Goal: Information Seeking & Learning: Compare options

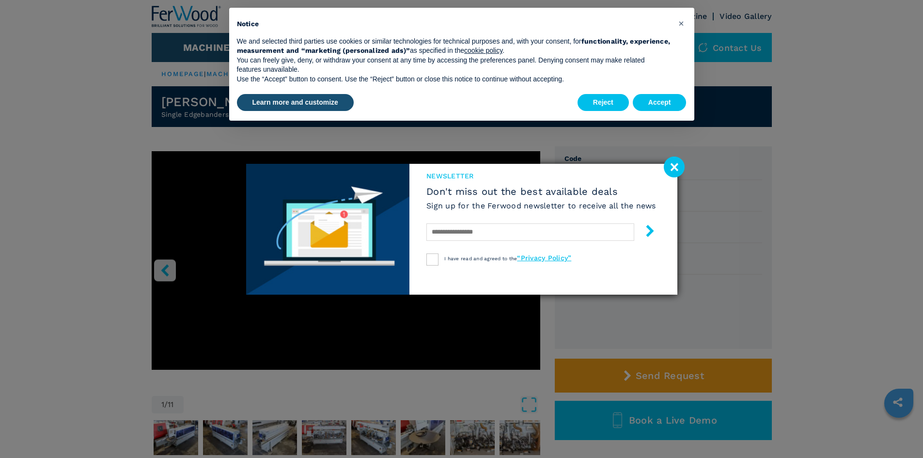
click at [670, 170] on image at bounding box center [674, 166] width 21 height 21
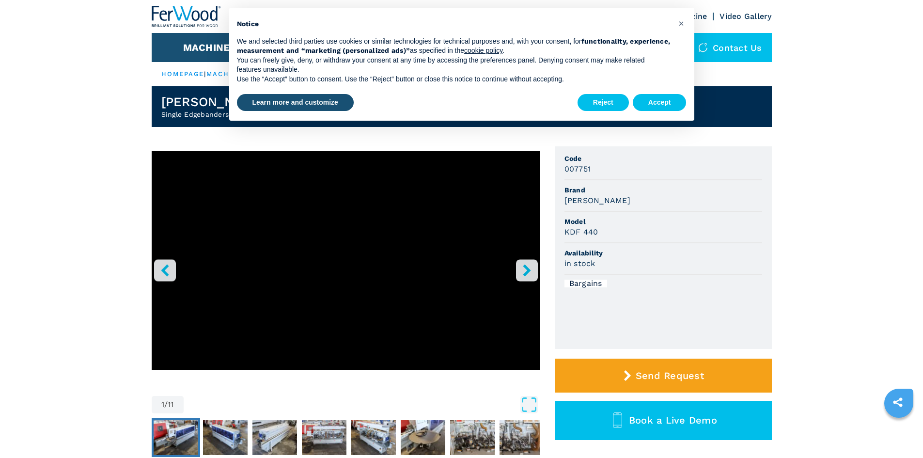
click at [174, 438] on img "Go to Slide 2" at bounding box center [176, 437] width 45 height 35
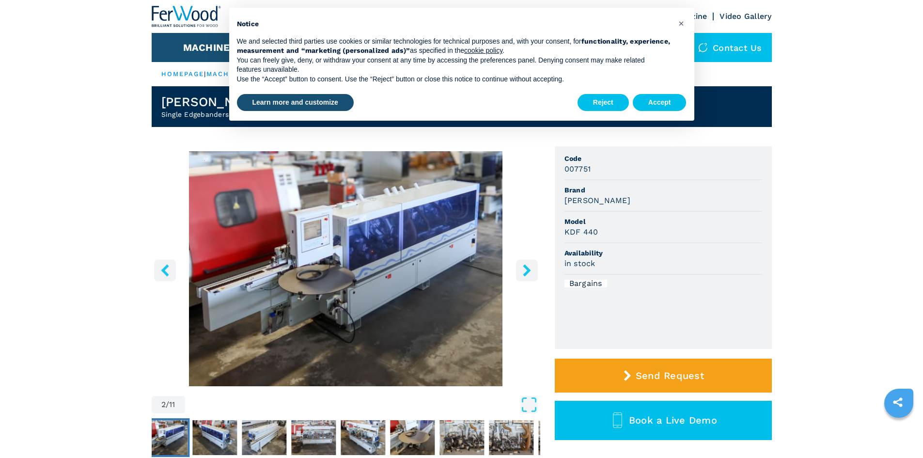
click at [411, 296] on img "Go to Slide 2" at bounding box center [346, 268] width 388 height 235
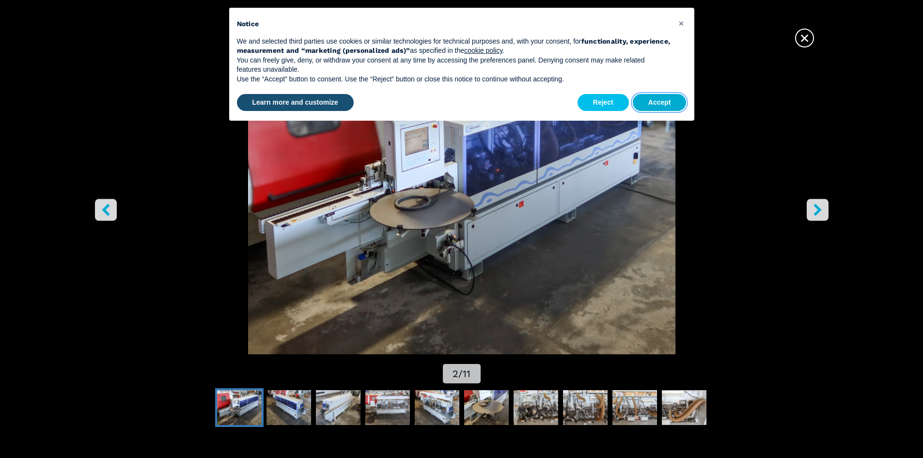
click at [664, 107] on button "Accept" at bounding box center [660, 102] width 54 height 17
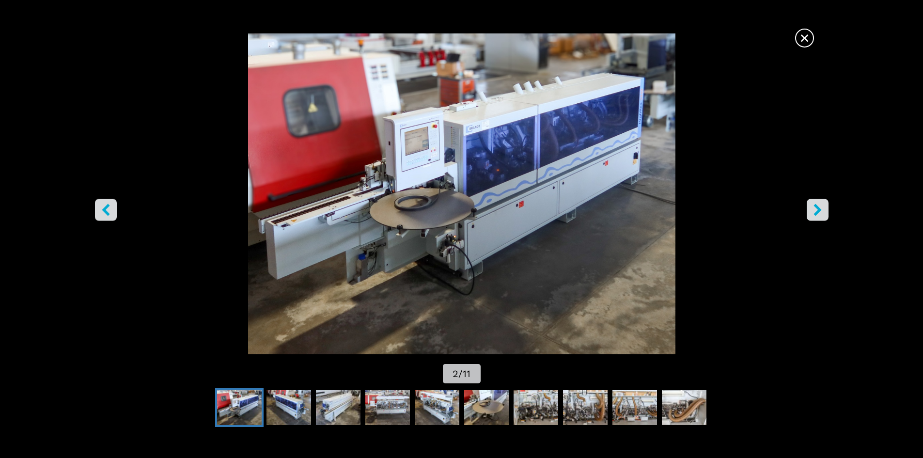
click at [827, 210] on button "right-button" at bounding box center [817, 210] width 22 height 22
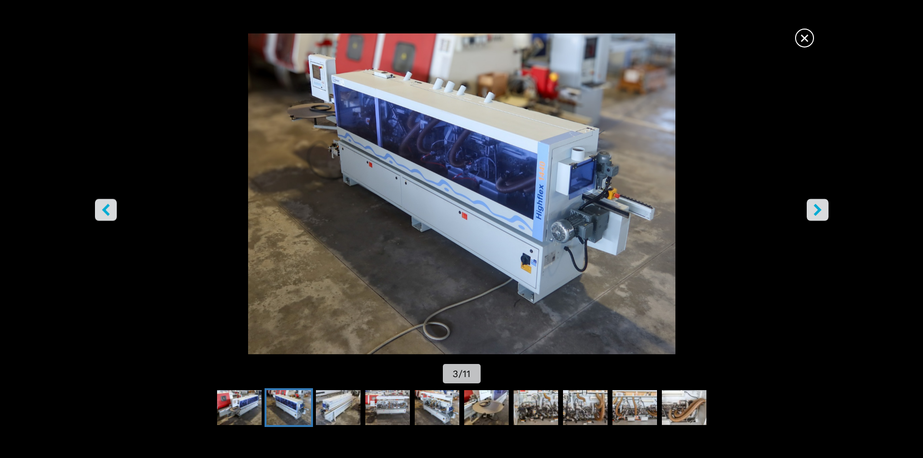
click at [105, 214] on icon "left-button" at bounding box center [106, 209] width 12 height 12
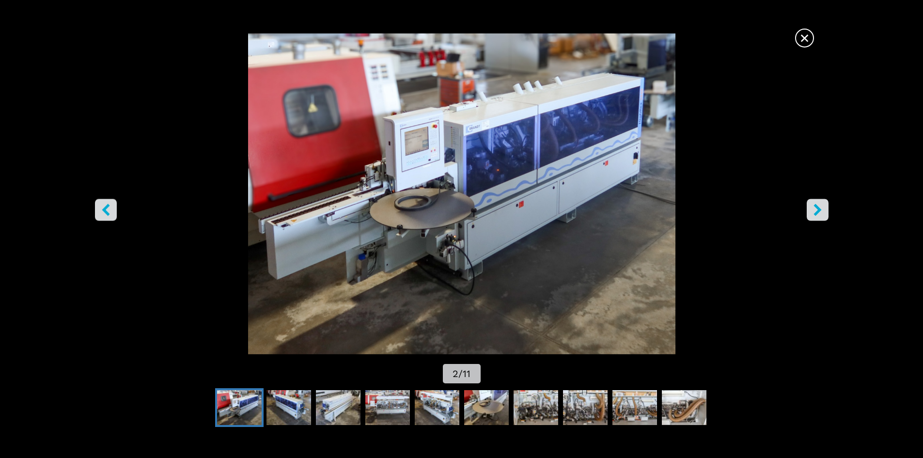
click at [243, 390] on img "Go to Slide 2" at bounding box center [239, 407] width 45 height 35
click at [807, 45] on span "×" at bounding box center [804, 36] width 17 height 17
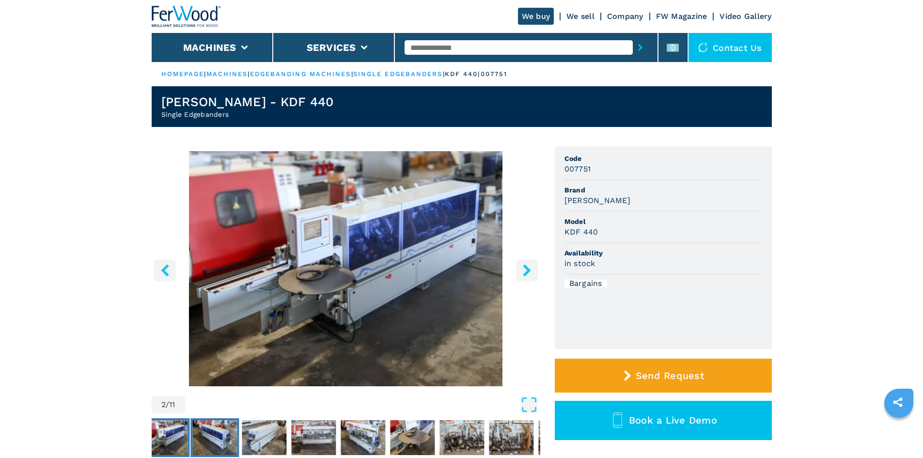
click at [222, 427] on img "Go to Slide 3" at bounding box center [214, 437] width 45 height 35
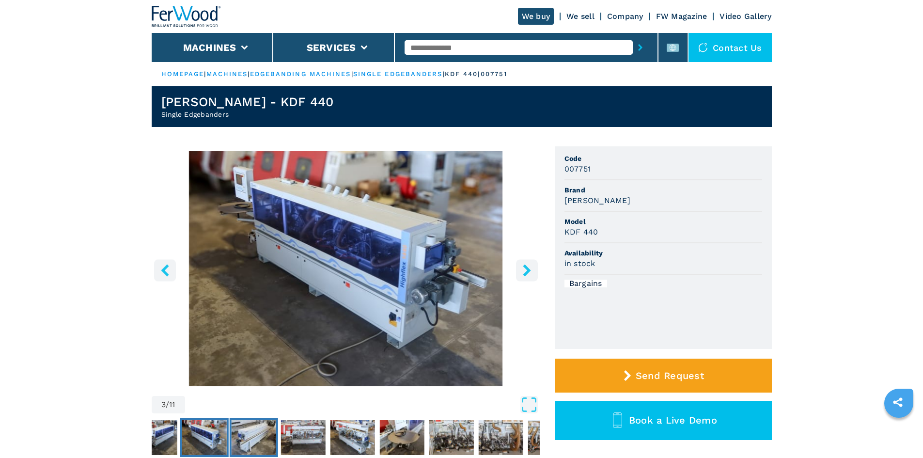
click at [268, 433] on img "Go to Slide 4" at bounding box center [253, 437] width 45 height 35
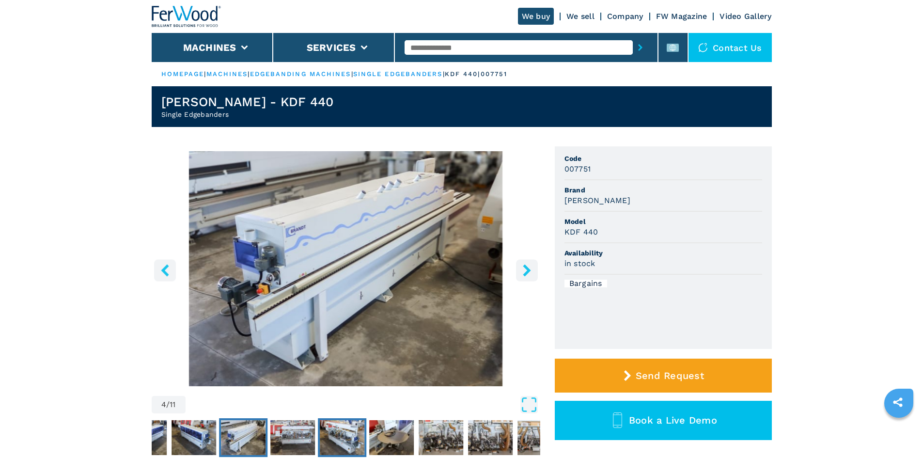
click at [329, 435] on img "Go to Slide 6" at bounding box center [342, 437] width 45 height 35
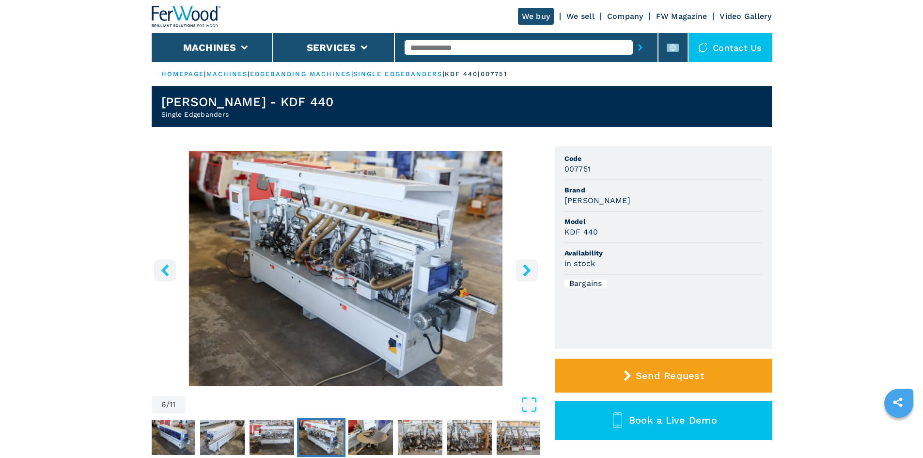
click at [300, 438] on img "Go to Slide 6" at bounding box center [321, 437] width 45 height 35
click at [279, 437] on img "Go to Slide 5" at bounding box center [271, 437] width 45 height 35
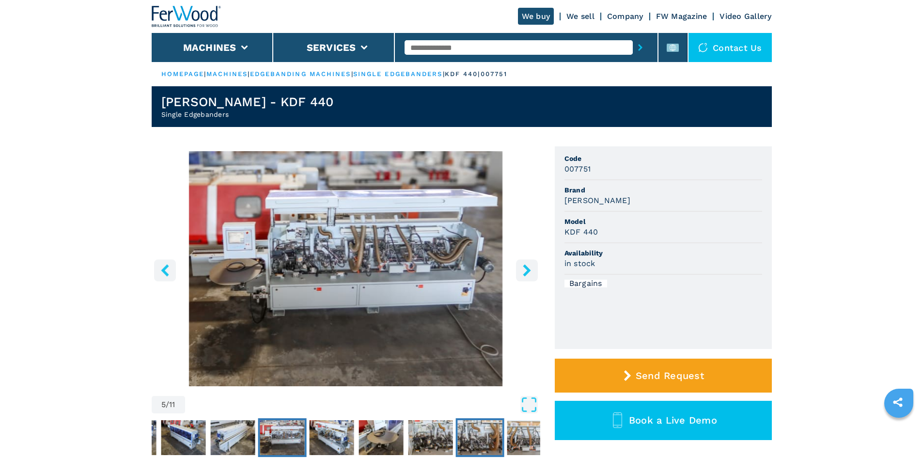
click at [460, 431] on img "Go to Slide 9" at bounding box center [479, 437] width 45 height 35
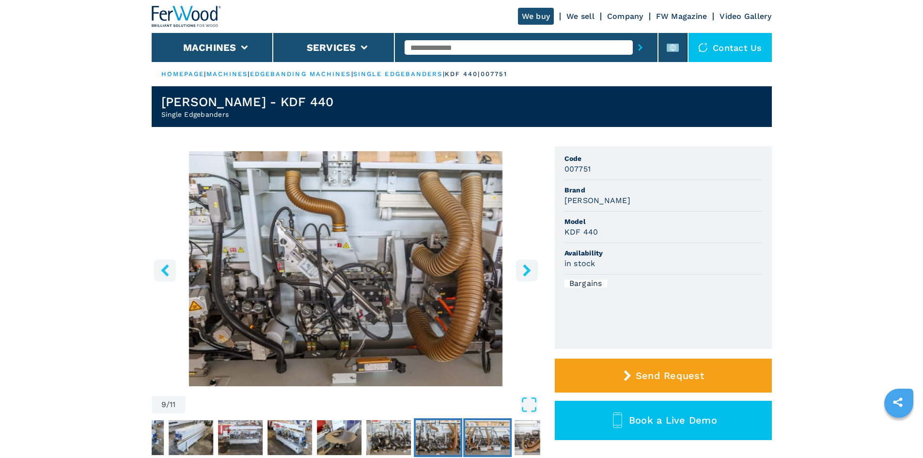
click at [502, 429] on img "Go to Slide 10" at bounding box center [487, 437] width 45 height 35
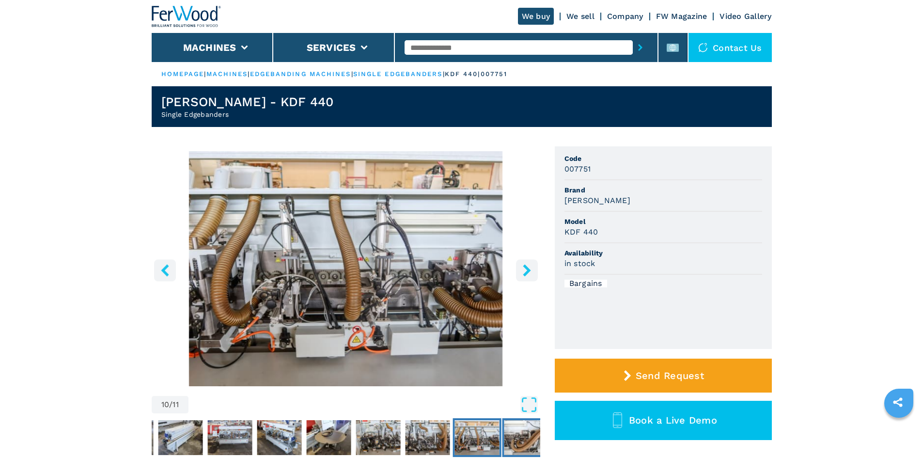
click at [523, 430] on img "Go to Slide 11" at bounding box center [526, 437] width 45 height 35
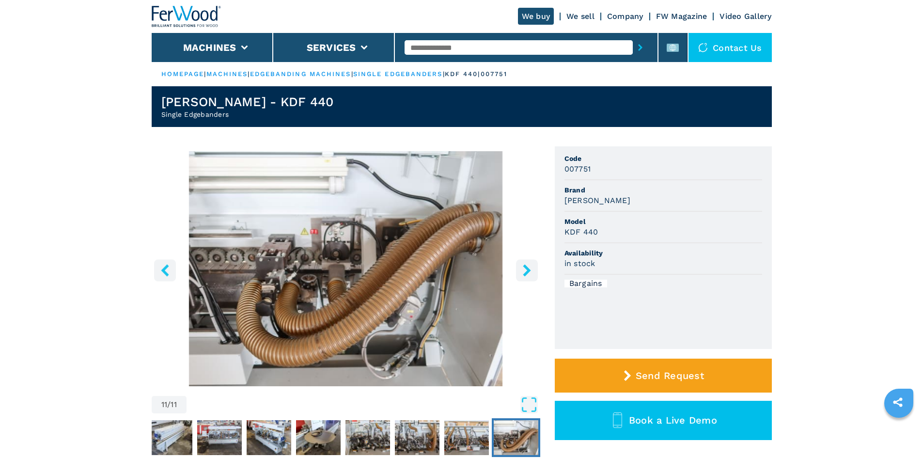
click at [543, 263] on div "11 / 11 Unit Measure ****** ******** Code 007751 Brand [PERSON_NAME] Model KDF …" at bounding box center [462, 316] width 620 height 340
click at [533, 268] on button "right-button" at bounding box center [527, 270] width 22 height 22
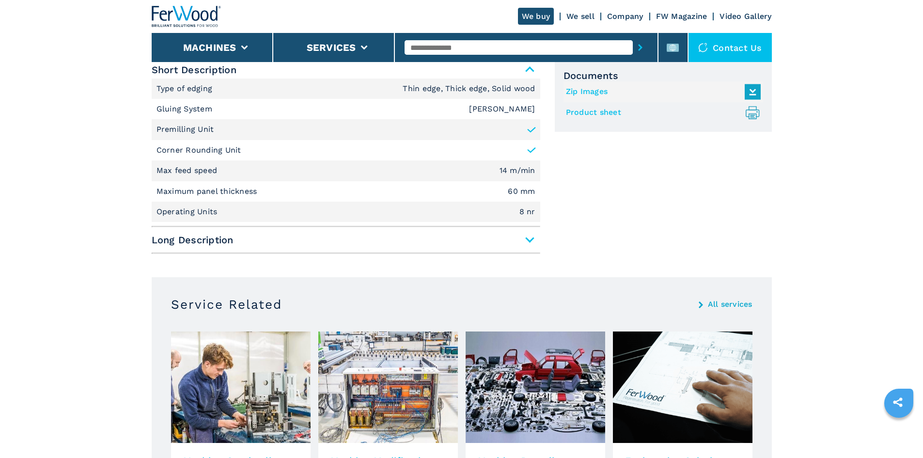
scroll to position [436, 0]
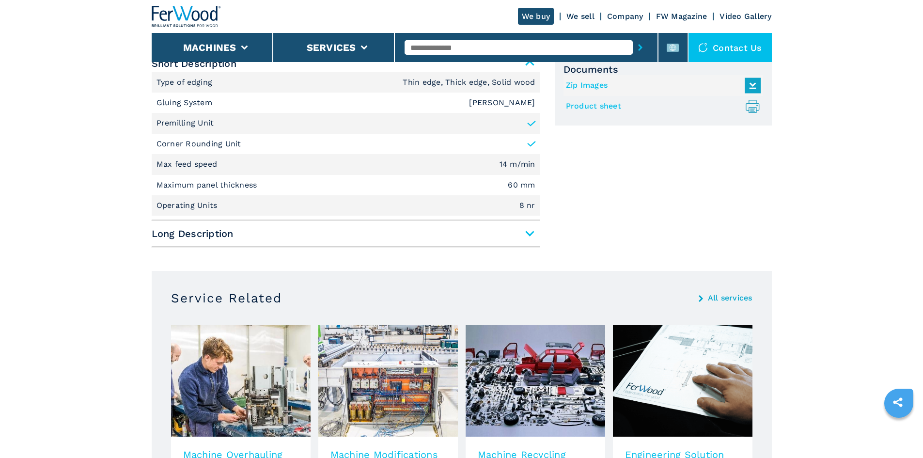
click at [528, 229] on span "Long Description" at bounding box center [346, 233] width 388 height 17
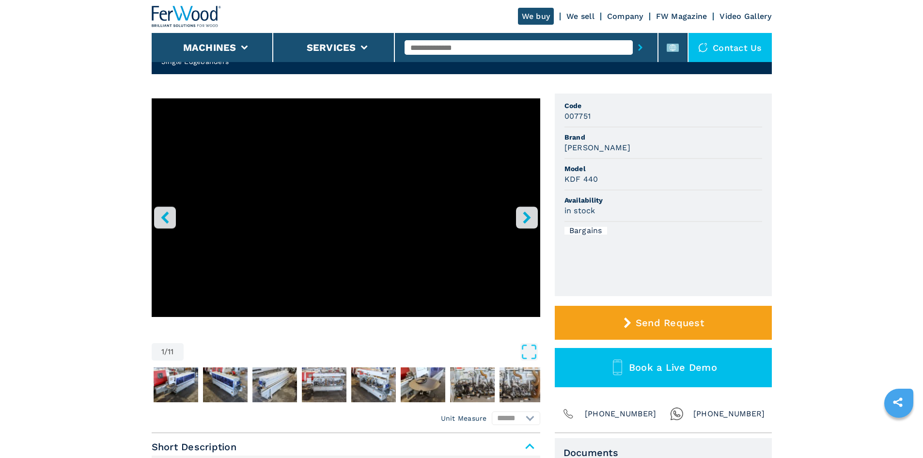
scroll to position [145, 0]
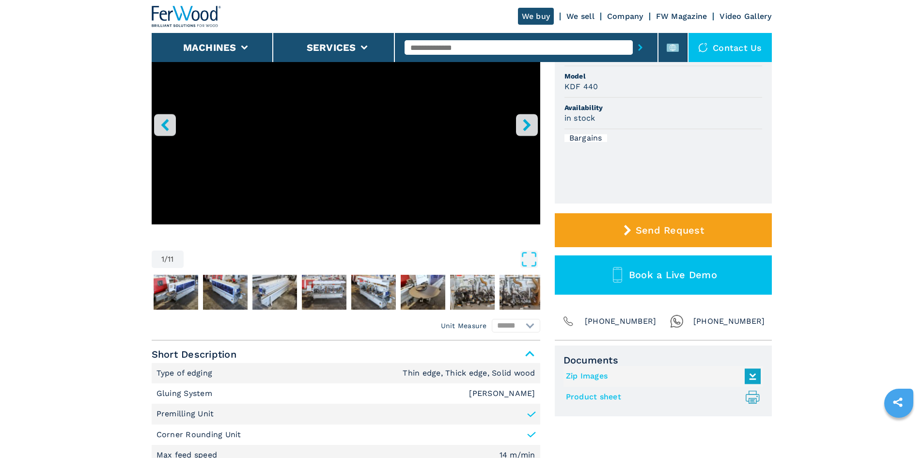
click at [533, 325] on select "****** ********" at bounding box center [516, 326] width 48 height 14
select select "********"
click at [492, 319] on select "****** ********" at bounding box center [516, 326] width 48 height 14
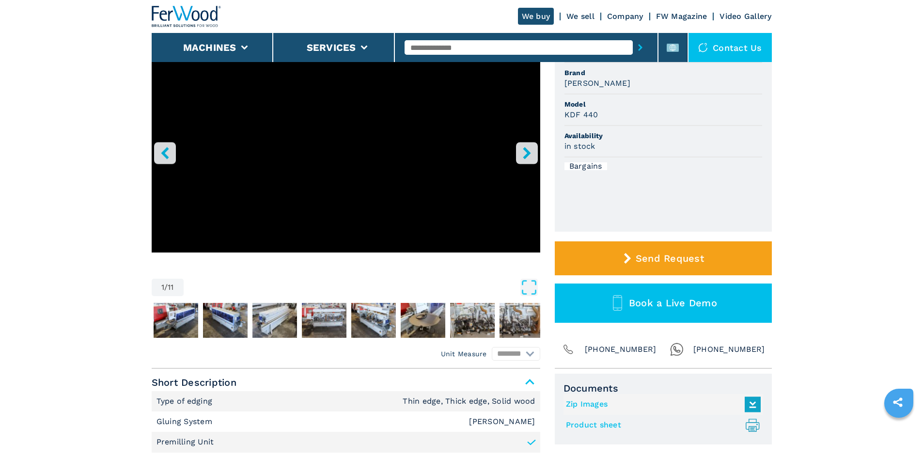
scroll to position [51, 0]
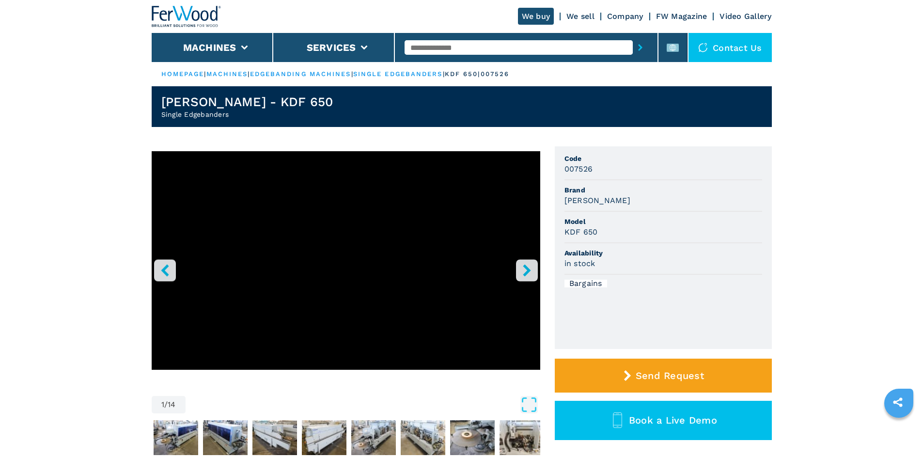
click at [525, 265] on icon "right-button" at bounding box center [527, 270] width 8 height 12
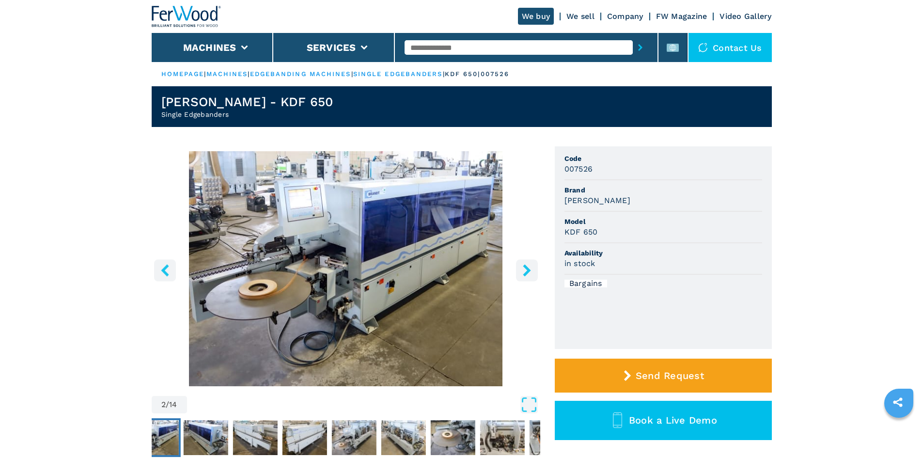
click at [531, 270] on icon "right-button" at bounding box center [527, 270] width 12 height 12
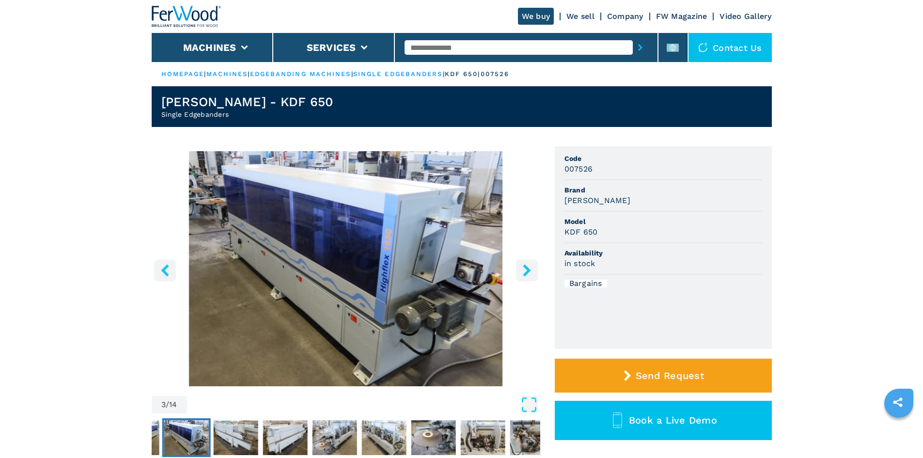
click at [531, 270] on icon "right-button" at bounding box center [527, 270] width 12 height 12
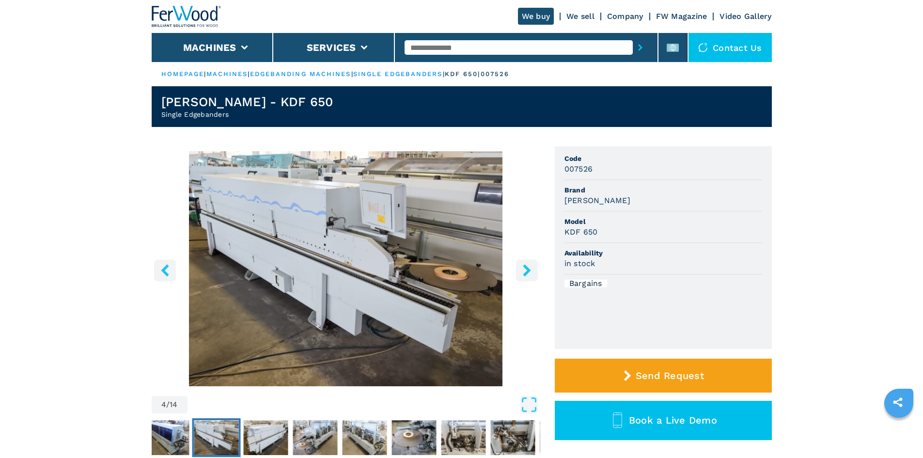
click at [531, 270] on icon "right-button" at bounding box center [527, 270] width 12 height 12
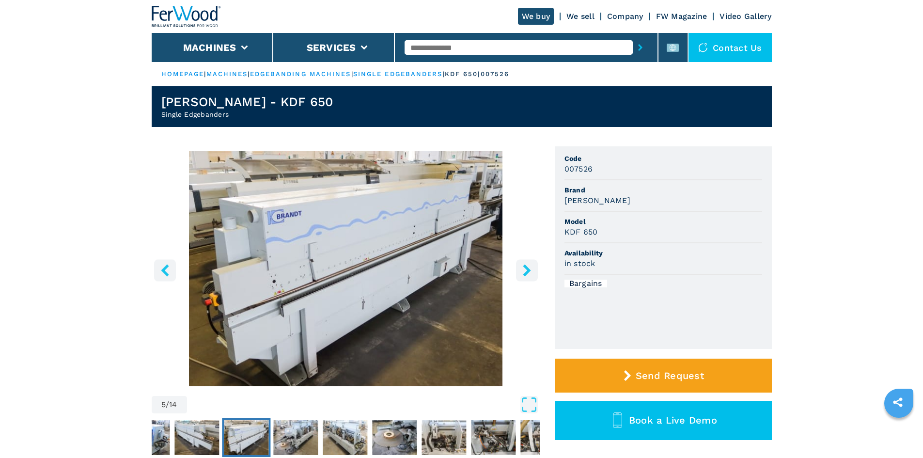
click at [531, 270] on icon "right-button" at bounding box center [527, 270] width 12 height 12
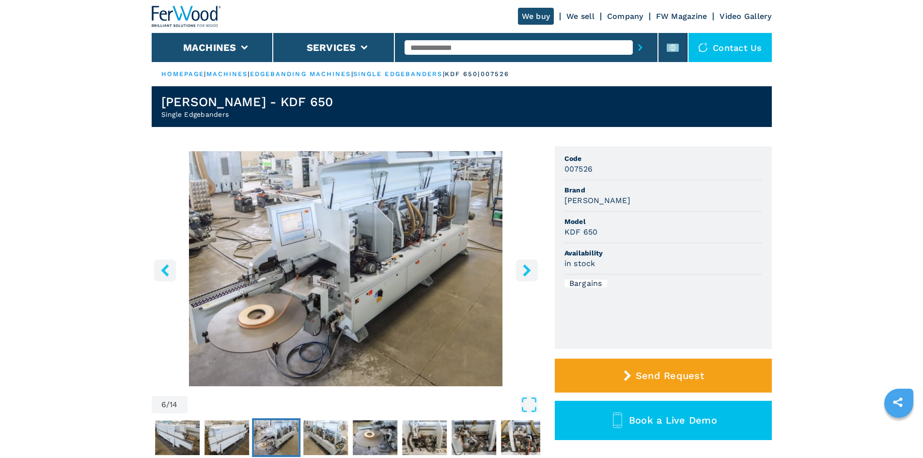
click at [531, 270] on icon "right-button" at bounding box center [527, 270] width 12 height 12
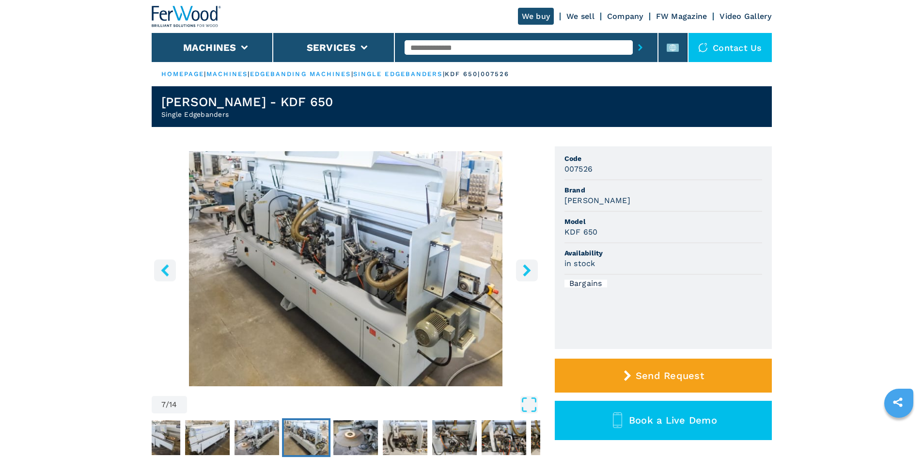
click at [531, 270] on icon "right-button" at bounding box center [527, 270] width 12 height 12
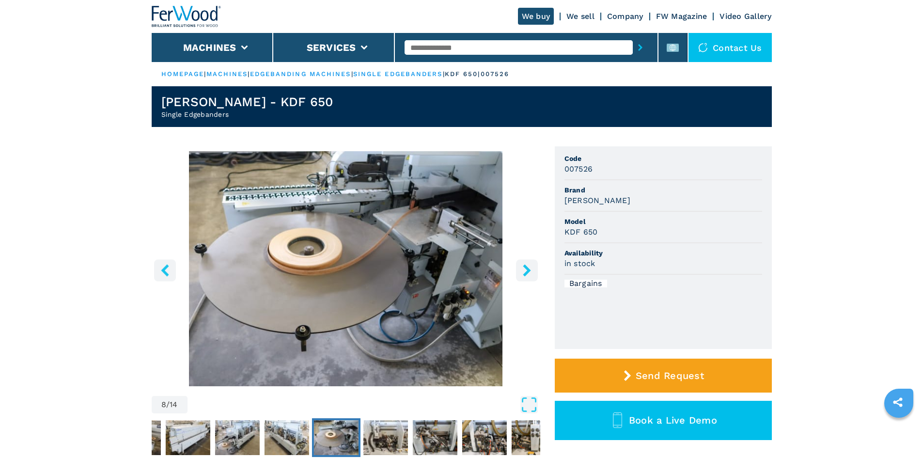
click at [531, 270] on icon "right-button" at bounding box center [527, 270] width 12 height 12
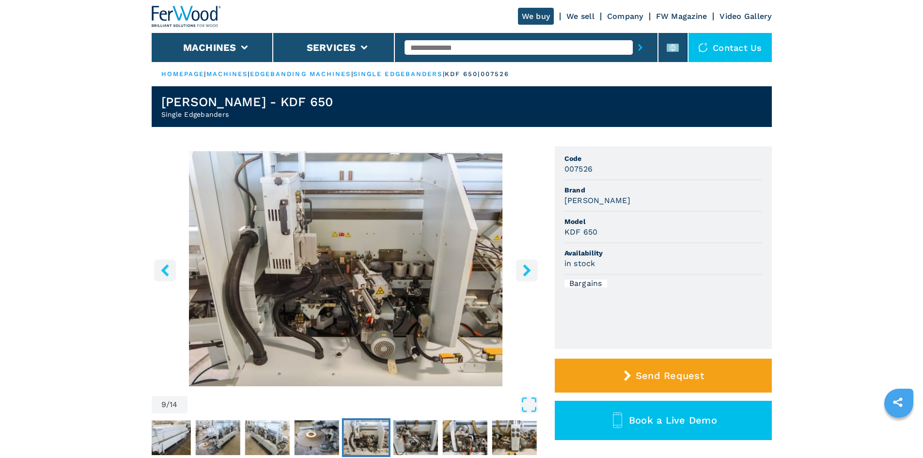
click at [171, 270] on button "left-button" at bounding box center [165, 270] width 22 height 22
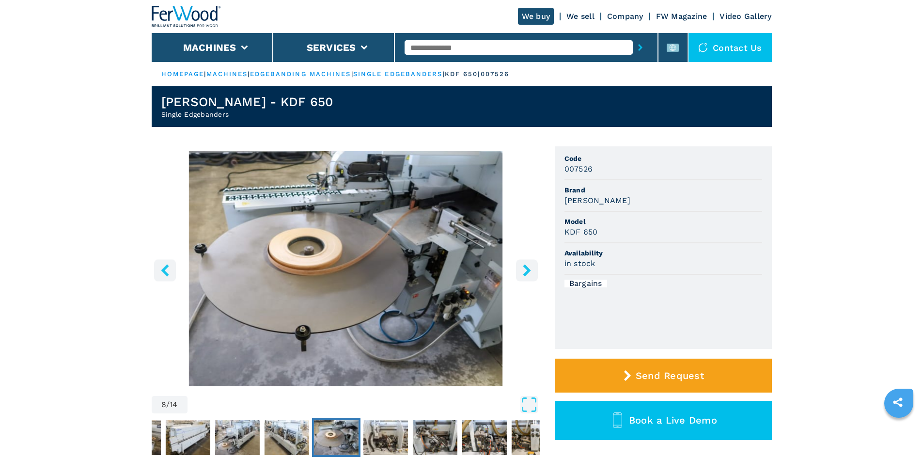
click at [530, 270] on icon "right-button" at bounding box center [527, 270] width 12 height 12
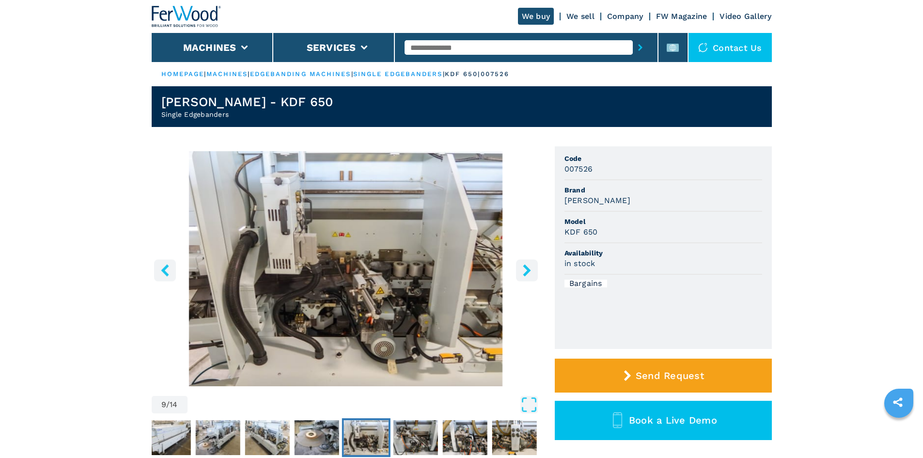
click at [530, 270] on icon "right-button" at bounding box center [527, 270] width 12 height 12
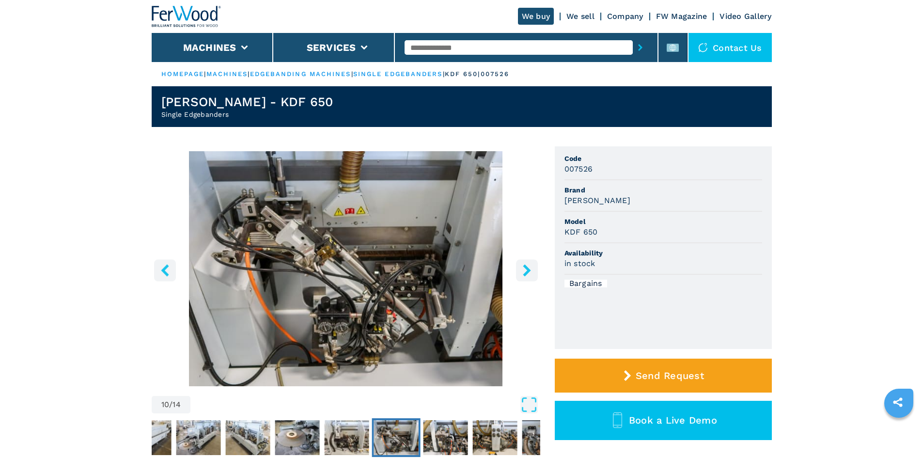
click at [530, 270] on icon "right-button" at bounding box center [527, 270] width 12 height 12
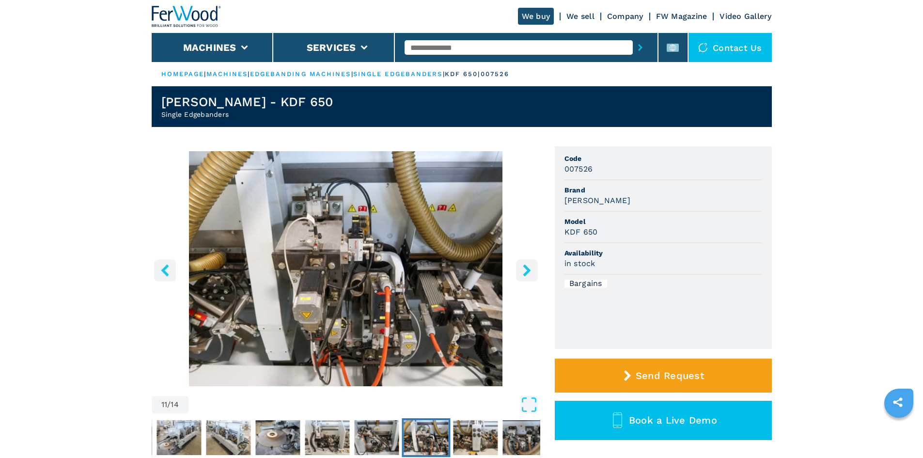
click at [530, 270] on icon "right-button" at bounding box center [527, 270] width 12 height 12
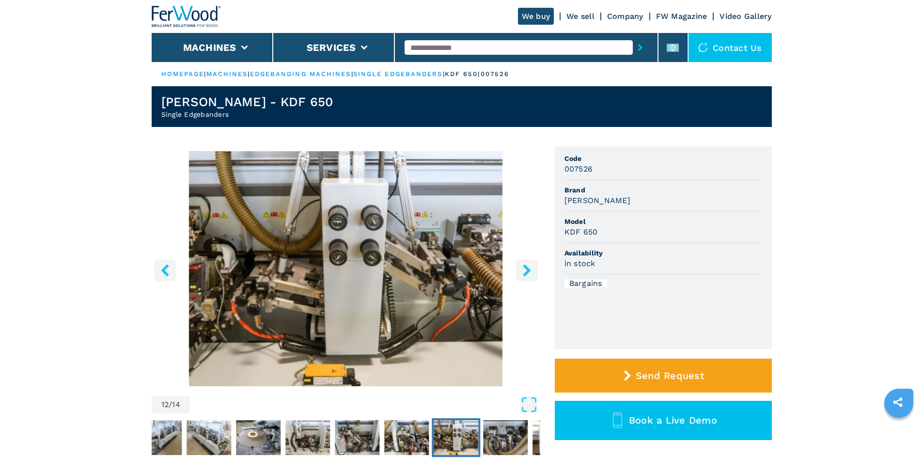
click at [530, 270] on icon "right-button" at bounding box center [527, 270] width 12 height 12
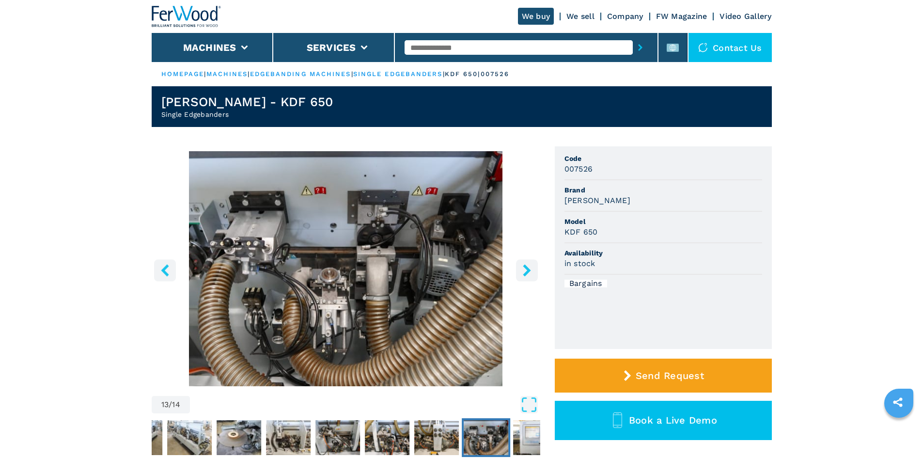
click at [530, 270] on icon "right-button" at bounding box center [527, 270] width 12 height 12
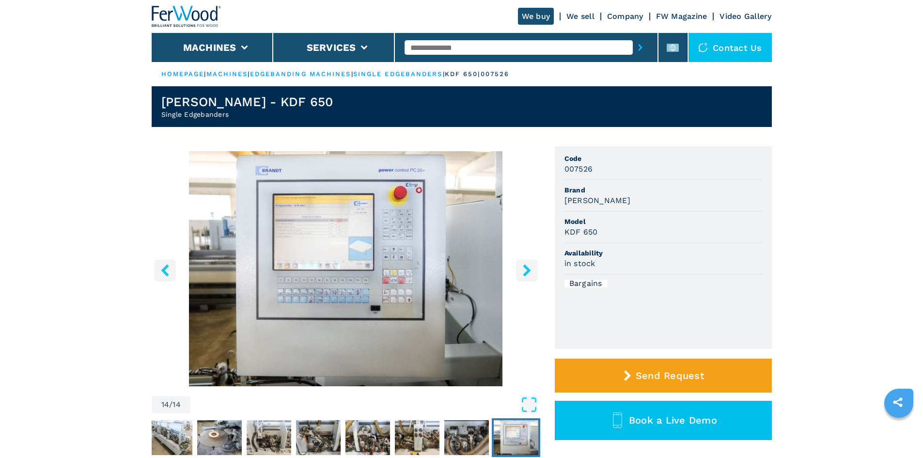
click at [525, 269] on icon "right-button" at bounding box center [527, 270] width 12 height 12
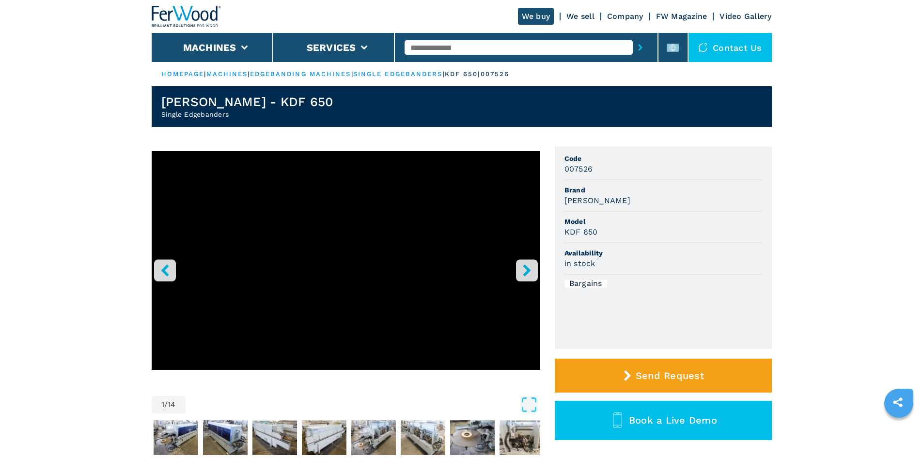
click at [528, 271] on icon "right-button" at bounding box center [527, 270] width 8 height 12
